Goal: Information Seeking & Learning: Find specific fact

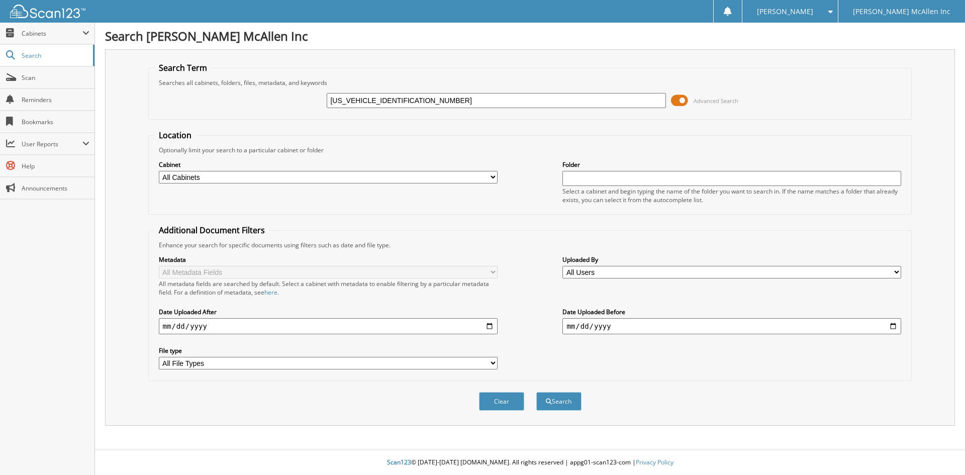
type input "[US_VEHICLE_IDENTIFICATION_NUMBER]"
drag, startPoint x: 554, startPoint y: 391, endPoint x: 555, endPoint y: 398, distance: 6.6
click at [554, 396] on div "Clear Search" at bounding box center [530, 401] width 764 height 41
click at [556, 400] on button "Search" at bounding box center [559, 401] width 45 height 19
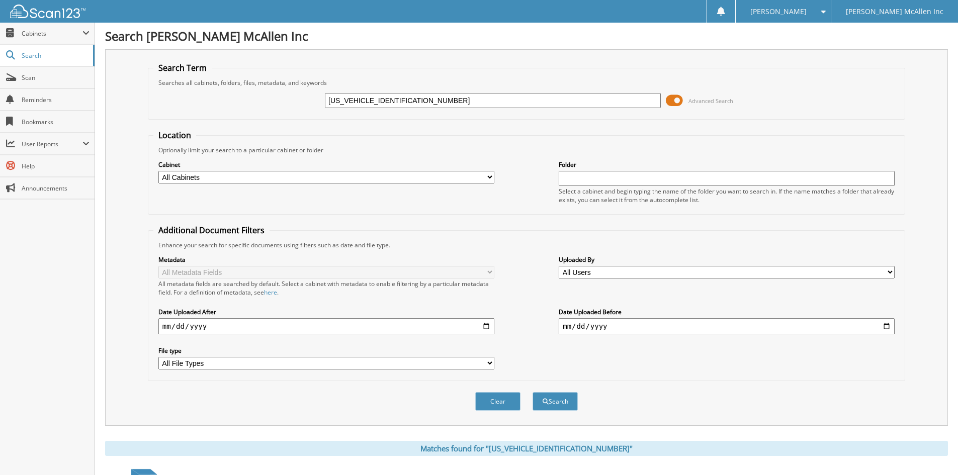
scroll to position [148, 0]
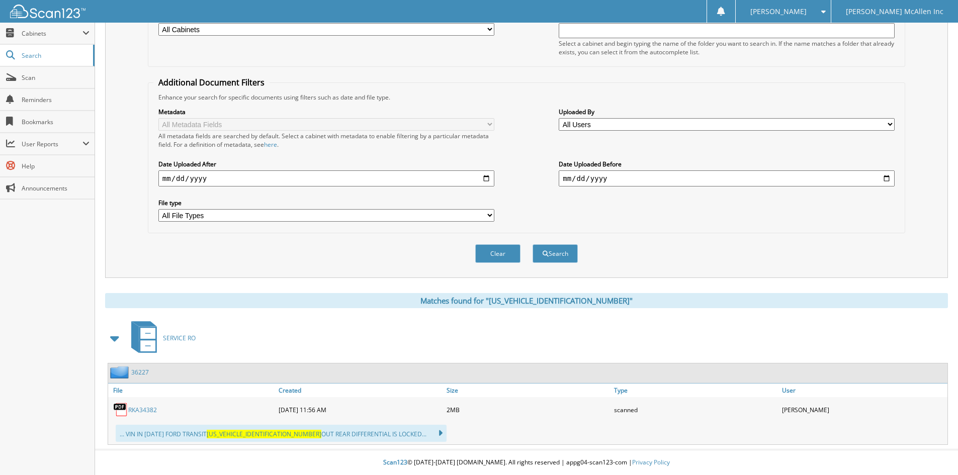
click at [140, 377] on div "36227" at bounding box center [128, 372] width 41 height 13
click at [140, 375] on link "36227" at bounding box center [140, 372] width 18 height 9
